Goal: Task Accomplishment & Management: Manage account settings

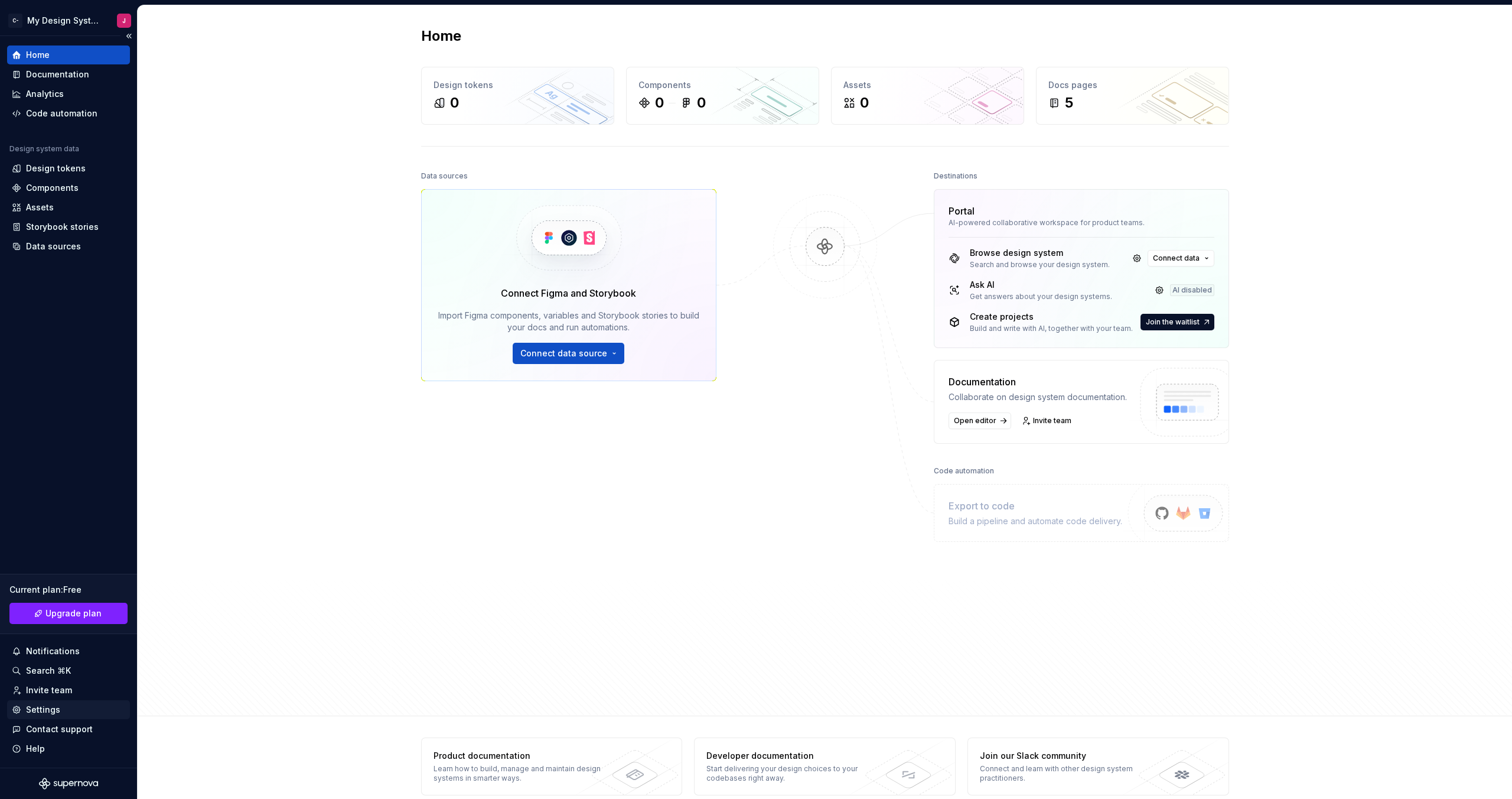
click at [34, 714] on div "Settings" at bounding box center [43, 709] width 34 height 12
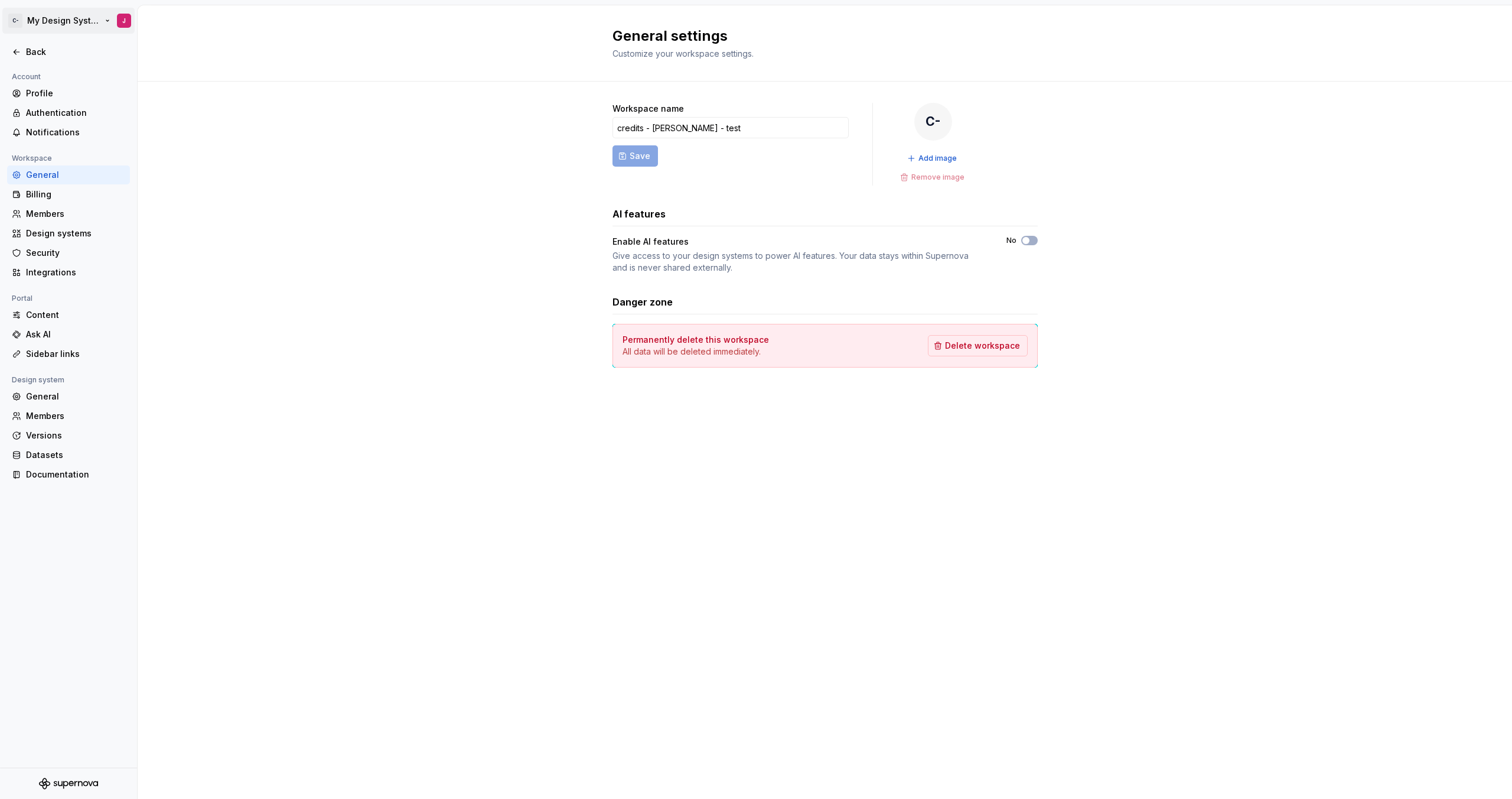
click at [50, 22] on html "C- My Design System J Back Account Profile Authentication Notifications Workspa…" at bounding box center [756, 399] width 1512 height 799
drag, startPoint x: 418, startPoint y: 226, endPoint x: 145, endPoint y: 120, distance: 292.9
click at [409, 221] on html "C- My Design System J Back Account Profile Authentication Notifications Workspa…" at bounding box center [756, 399] width 1512 height 799
click at [48, 54] on div "Back" at bounding box center [75, 52] width 99 height 12
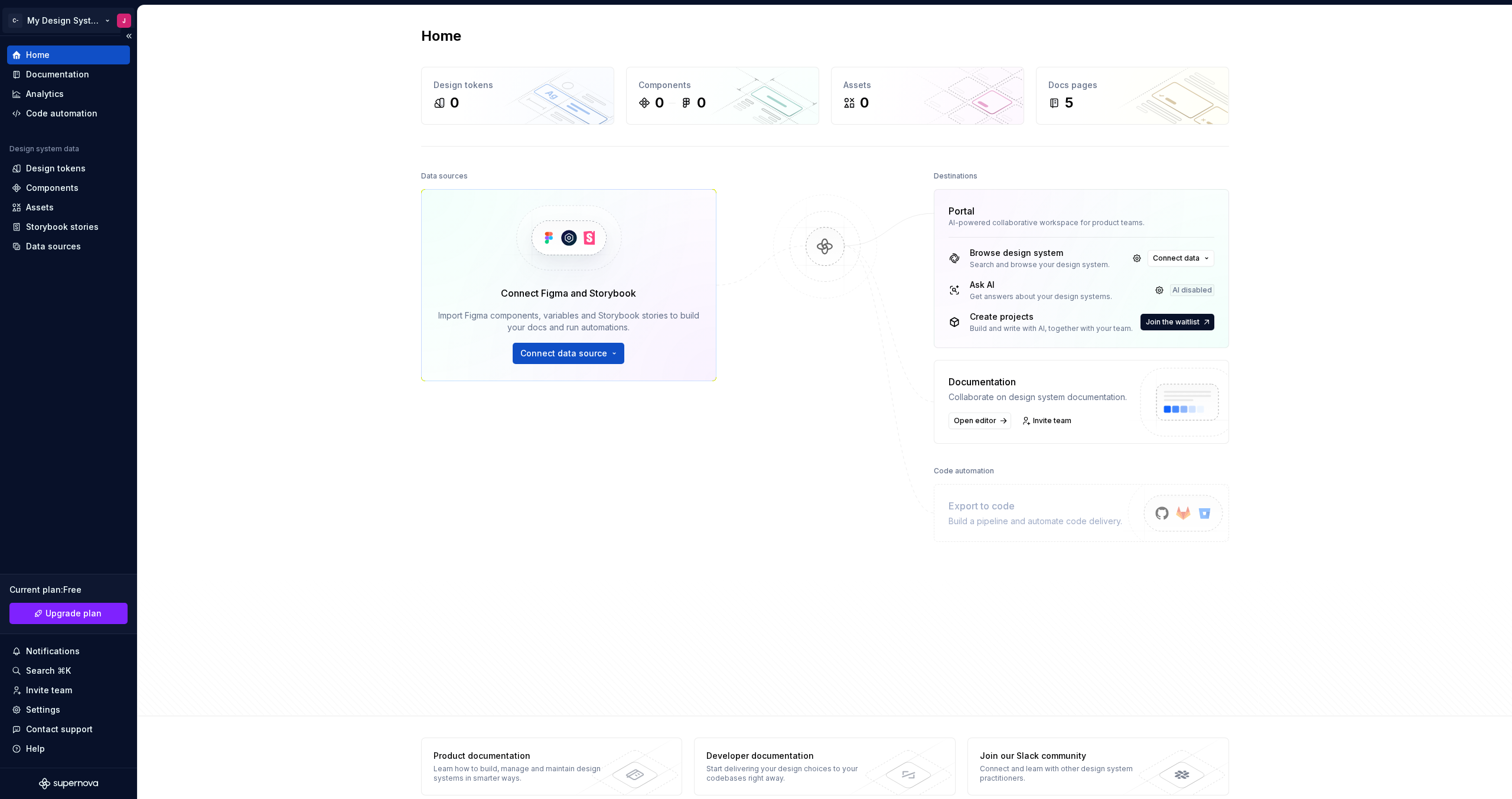
click at [81, 16] on html "C- My Design System J Home Documentation Analytics Code automation Design syste…" at bounding box center [756, 399] width 1512 height 799
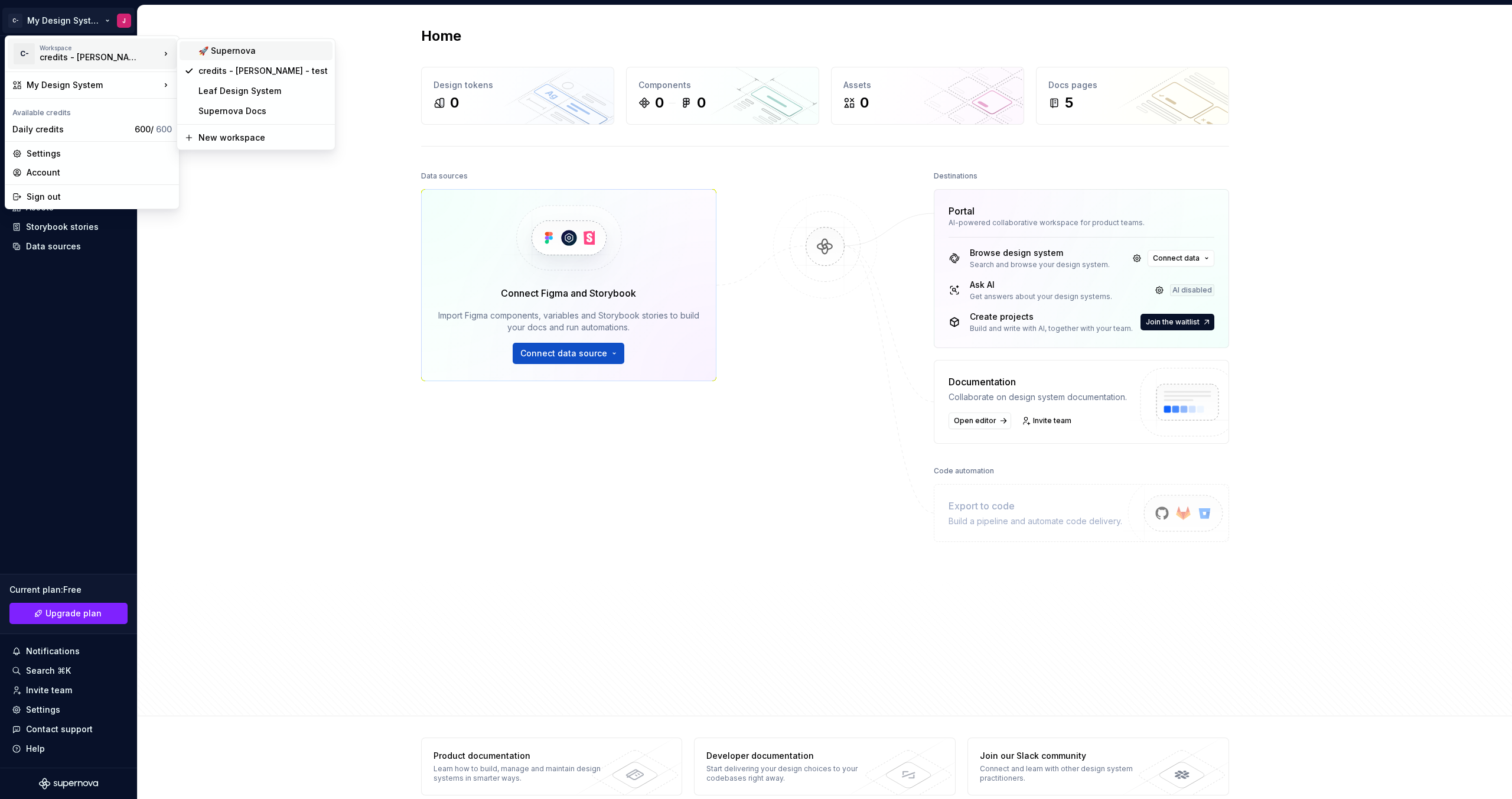
click at [270, 49] on div "🚀 Supernova" at bounding box center [263, 51] width 130 height 12
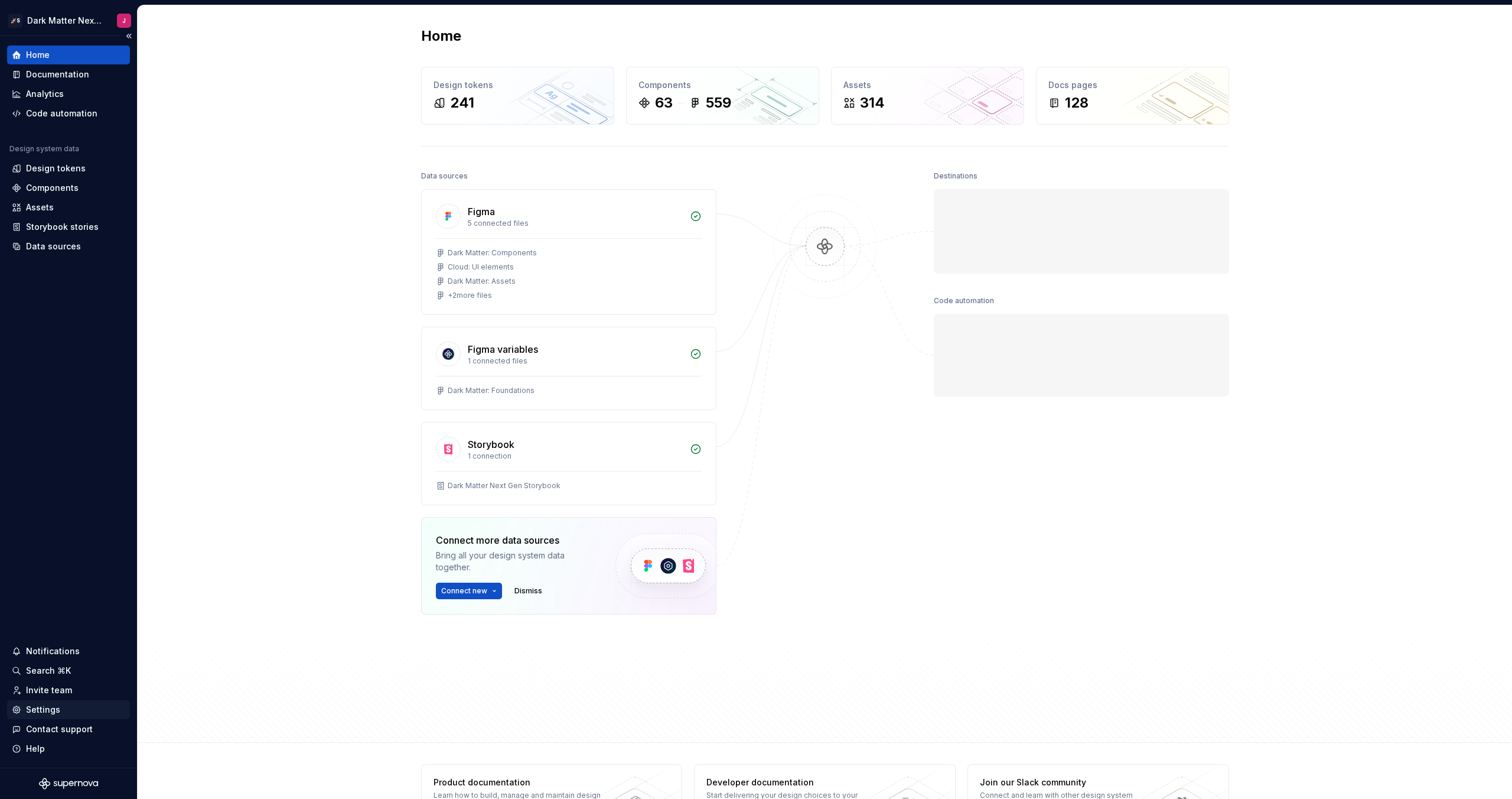
click at [58, 705] on div "Settings" at bounding box center [69, 709] width 114 height 12
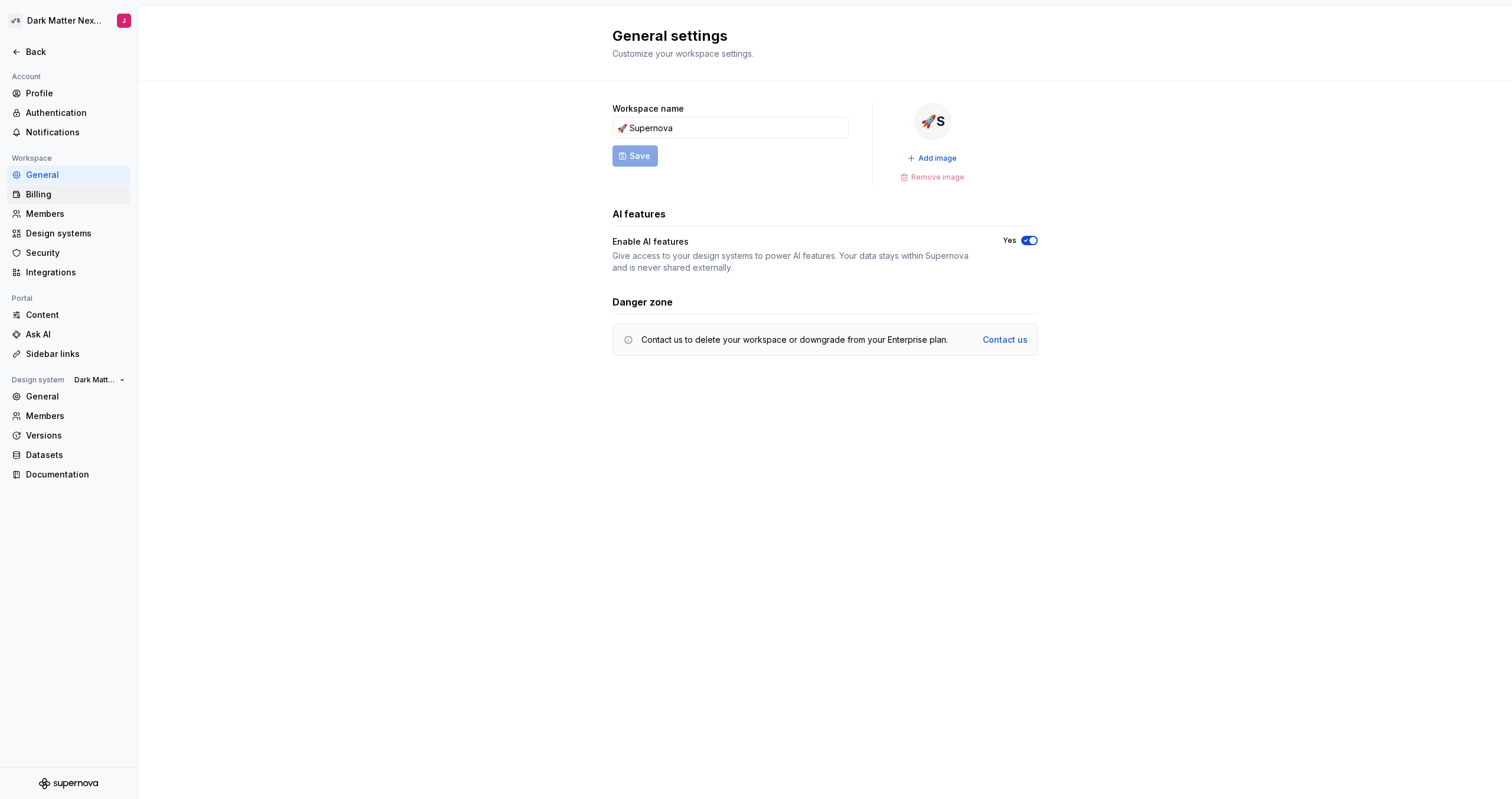
click at [46, 189] on div "Billing" at bounding box center [75, 194] width 99 height 12
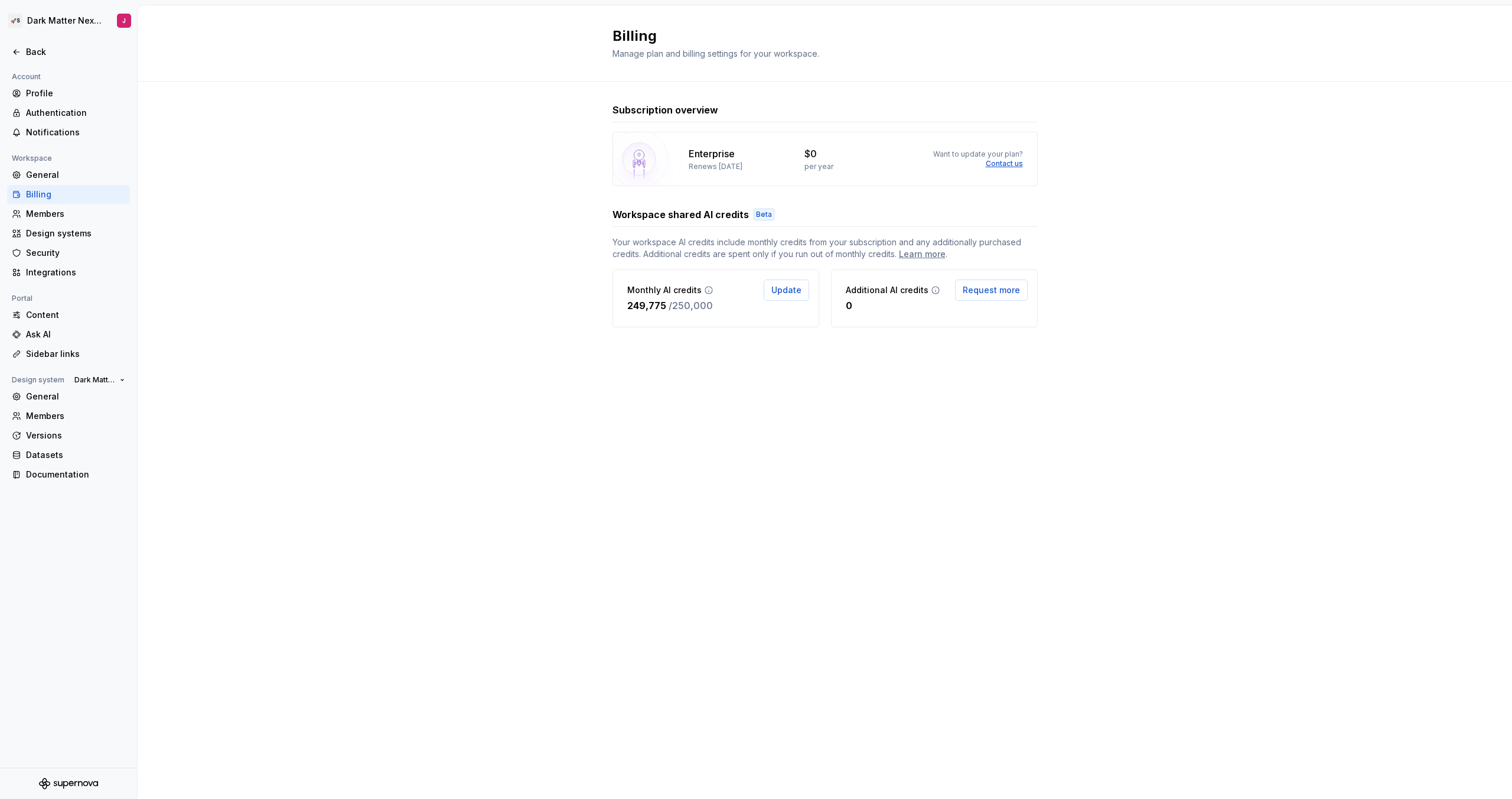
click at [408, 463] on div "Billing Manage plan and billing settings for your workspace. Subscription overv…" at bounding box center [824, 402] width 1374 height 793
drag, startPoint x: 689, startPoint y: 165, endPoint x: 805, endPoint y: 167, distance: 116.0
click at [805, 167] on div "Enterprise Renews [DATE] $0 per year Want to update your plan? Contact us" at bounding box center [825, 158] width 425 height 54
click at [1212, 290] on div "Subscription overview Enterprise Renews [DATE] $0 per year Want to update your …" at bounding box center [824, 226] width 1374 height 291
click at [1201, 288] on div "Subscription overview Enterprise Renews [DATE] $0 per year Want to update your …" at bounding box center [824, 226] width 1374 height 291
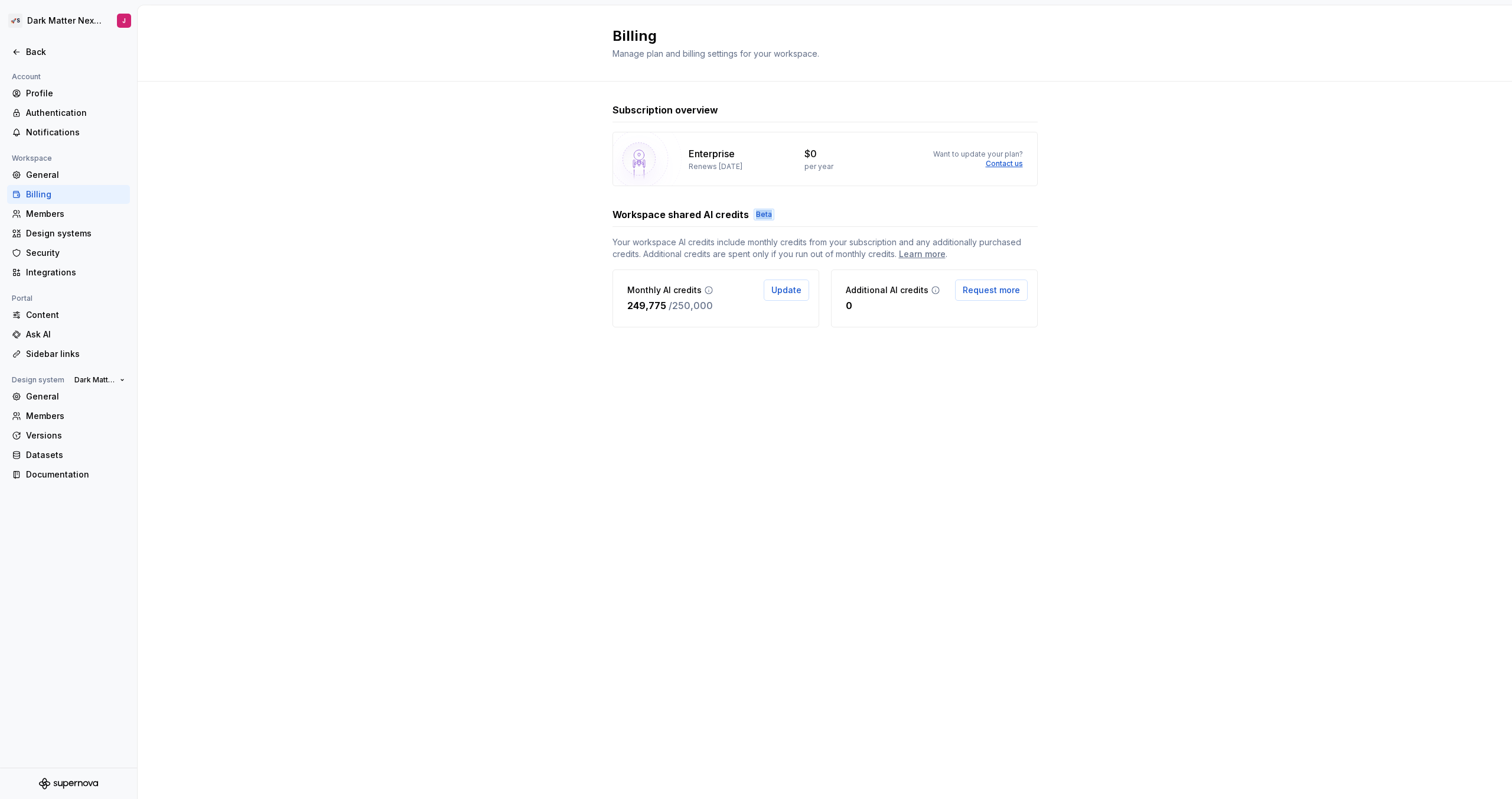
click at [745, 213] on div "Workspace shared AI credits Beta" at bounding box center [825, 214] width 425 height 14
click at [829, 218] on div "Workspace shared AI credits Beta" at bounding box center [825, 214] width 425 height 14
